Goal: Task Accomplishment & Management: Use online tool/utility

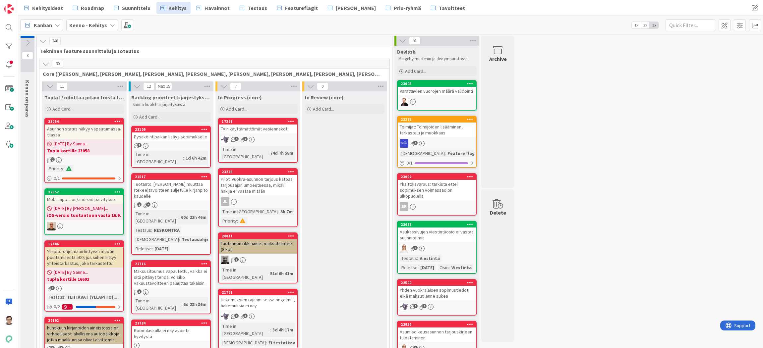
click at [44, 65] on icon at bounding box center [45, 63] width 7 height 7
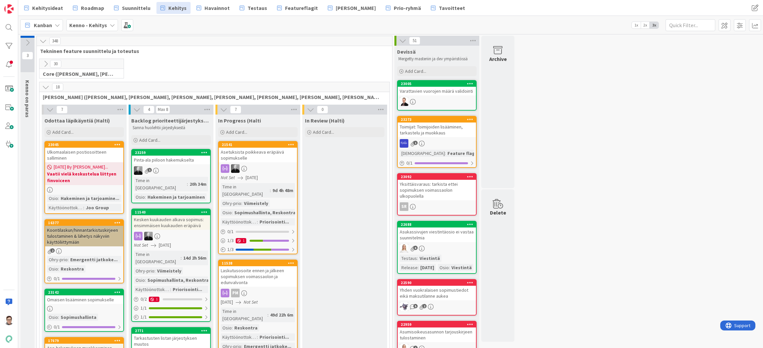
click at [45, 88] on icon at bounding box center [45, 87] width 7 height 7
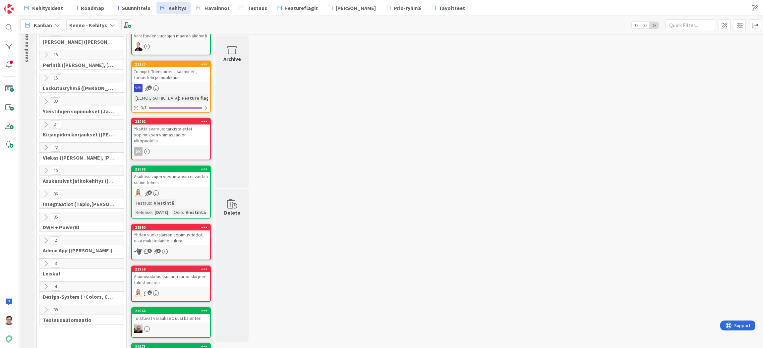
scroll to position [66, 0]
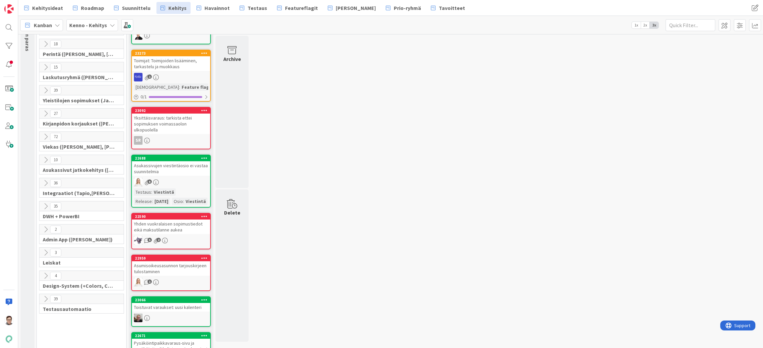
click at [45, 184] on icon at bounding box center [45, 183] width 7 height 7
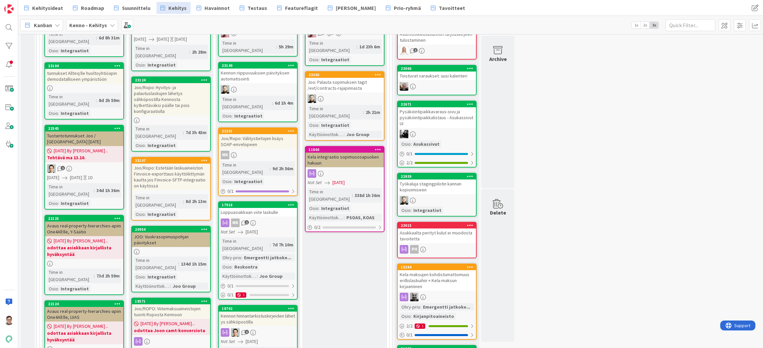
scroll to position [298, 0]
click at [259, 201] on link "17918 Loppuasiakkaan viite laskulle MK 1 Not Set [DATE] Time in [GEOGRAPHIC_DAT…" at bounding box center [258, 250] width 80 height 98
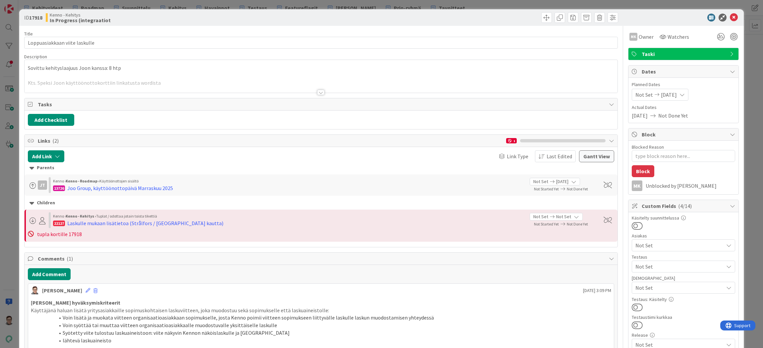
type textarea "x"
click at [730, 17] on icon at bounding box center [734, 18] width 8 height 8
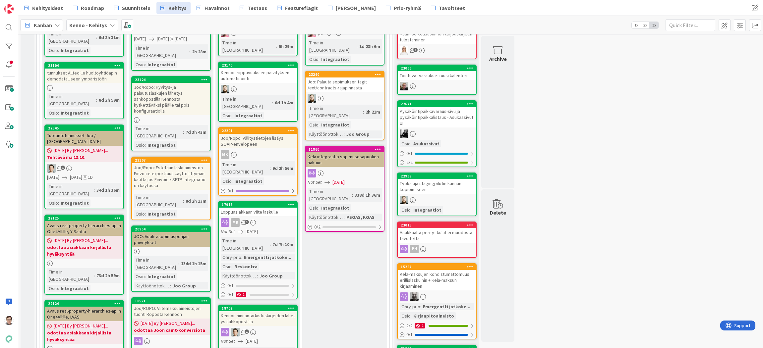
drag, startPoint x: 520, startPoint y: 341, endPoint x: 522, endPoint y: 344, distance: 3.4
